Goal: Transaction & Acquisition: Purchase product/service

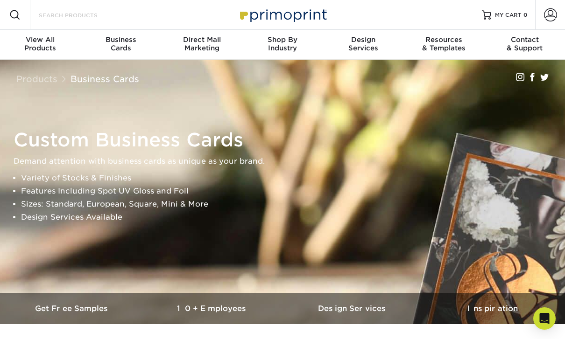
click at [90, 11] on input "Search Products" at bounding box center [83, 14] width 91 height 11
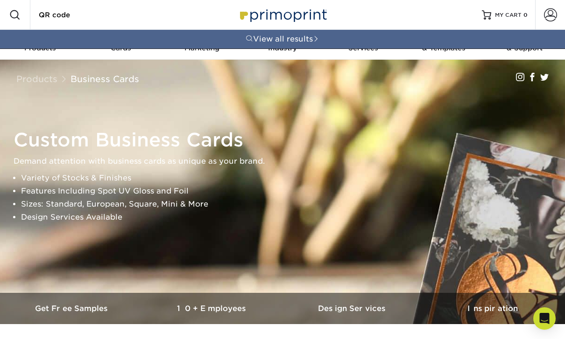
type input "QR code"
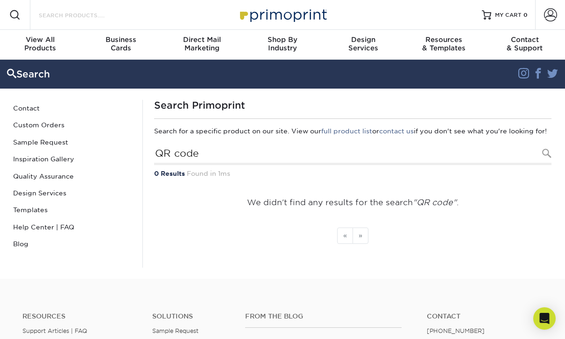
click at [93, 19] on input "Search Products" at bounding box center [83, 14] width 91 height 11
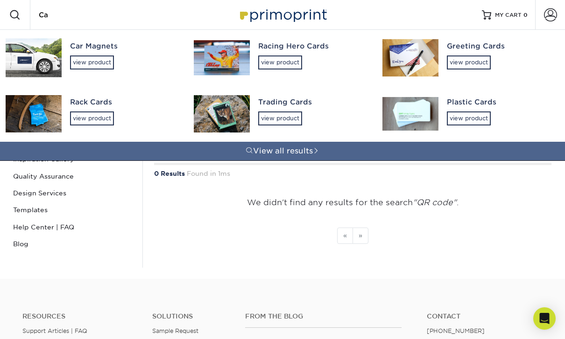
type input "C"
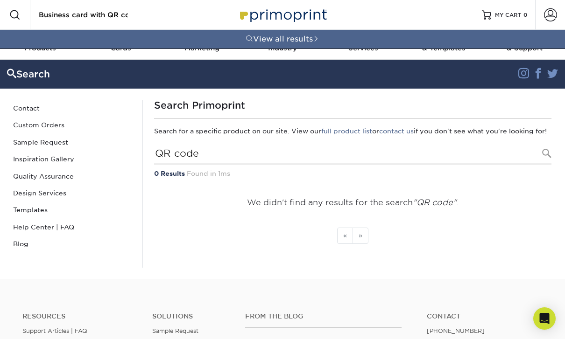
type input "Business card with QR code"
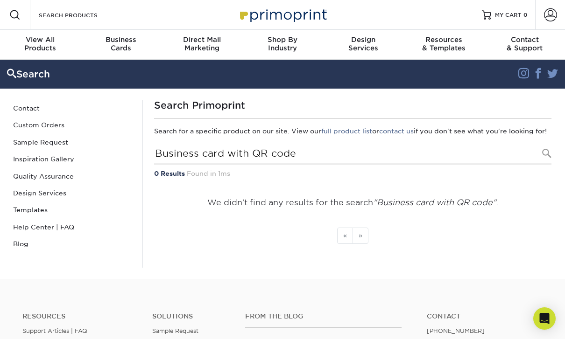
click at [122, 44] on div "Business Cards" at bounding box center [121, 43] width 81 height 17
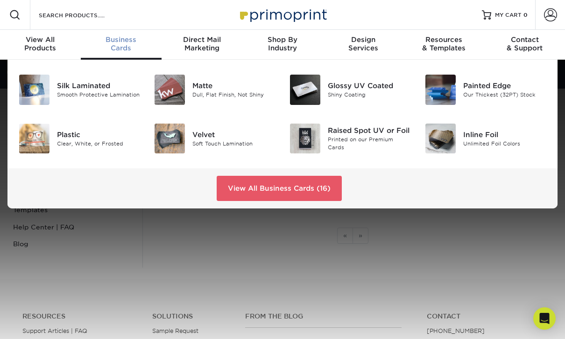
click at [265, 184] on link "View All Business Cards (16)" at bounding box center [279, 188] width 125 height 25
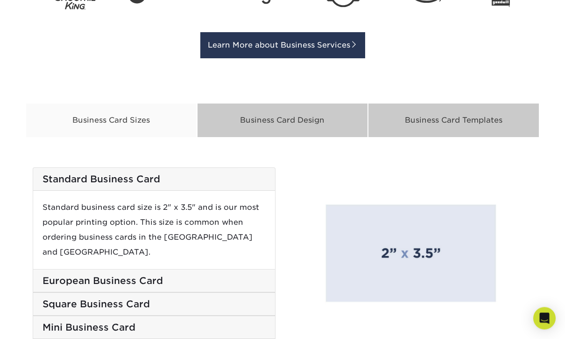
scroll to position [1463, 0]
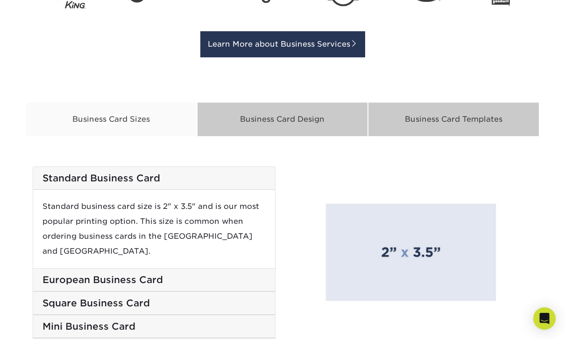
click at [482, 115] on div "Business Card Templates" at bounding box center [453, 119] width 171 height 35
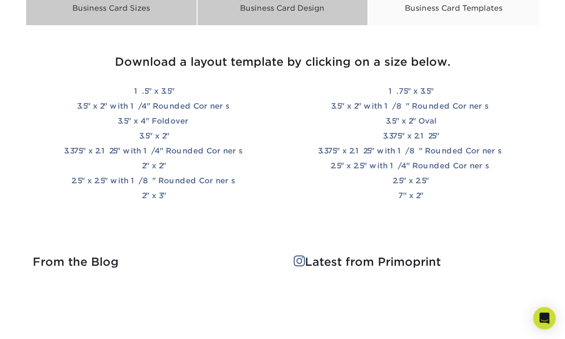
scroll to position [1571, 0]
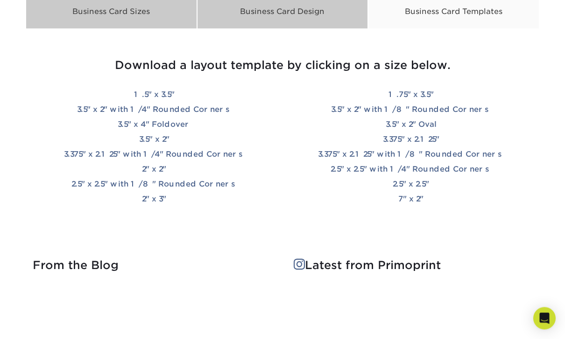
click at [159, 138] on link "3.5" x 2"" at bounding box center [154, 139] width 30 height 9
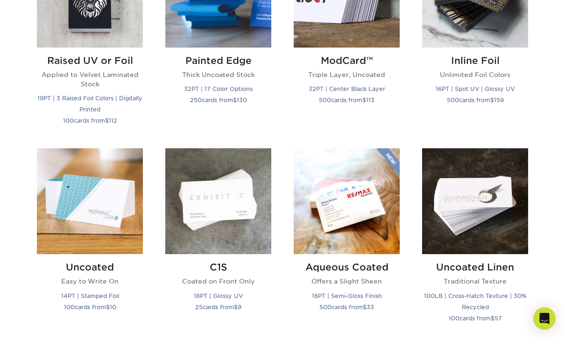
scroll to position [718, 0]
